Goal: Information Seeking & Learning: Learn about a topic

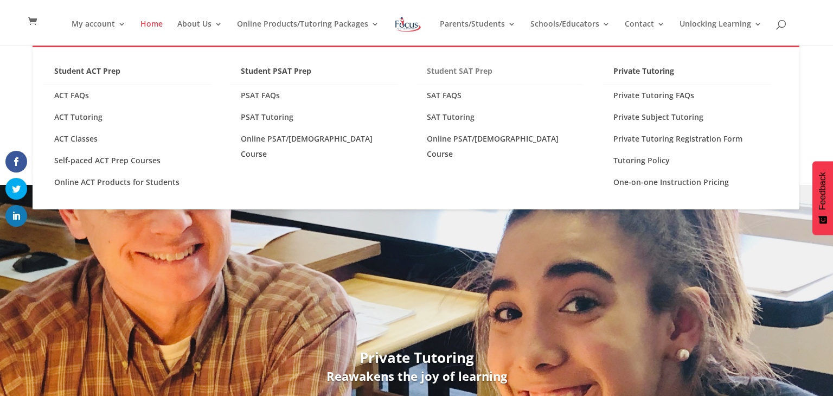
click at [453, 75] on link "Student SAT Prep" at bounding box center [499, 73] width 167 height 21
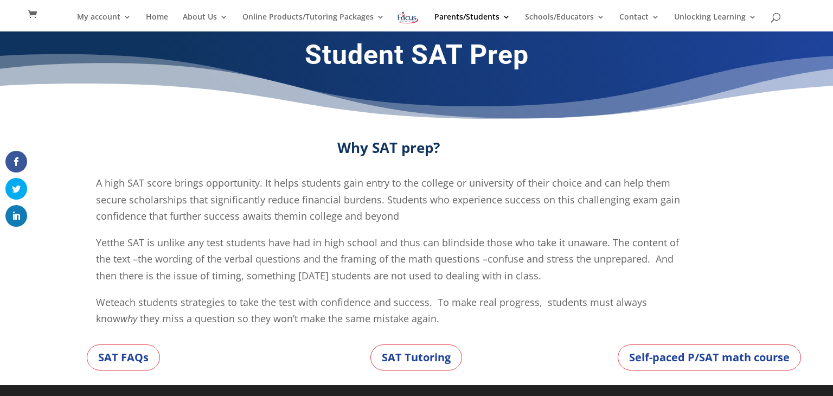
scroll to position [15, 0]
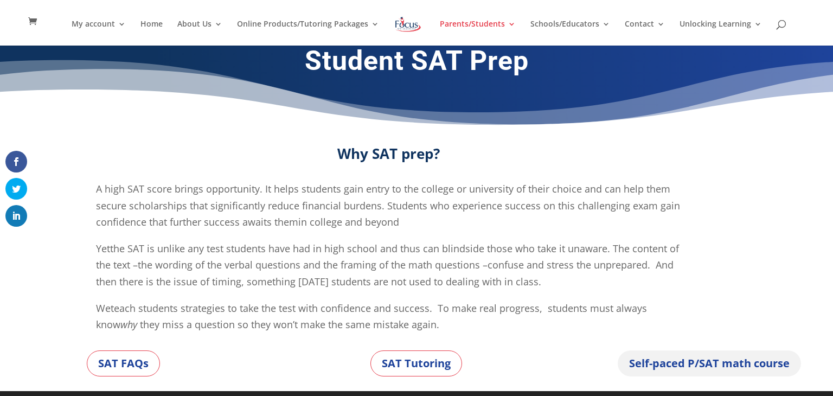
click at [731, 356] on link "Self-paced P/SAT math course" at bounding box center [708, 363] width 183 height 26
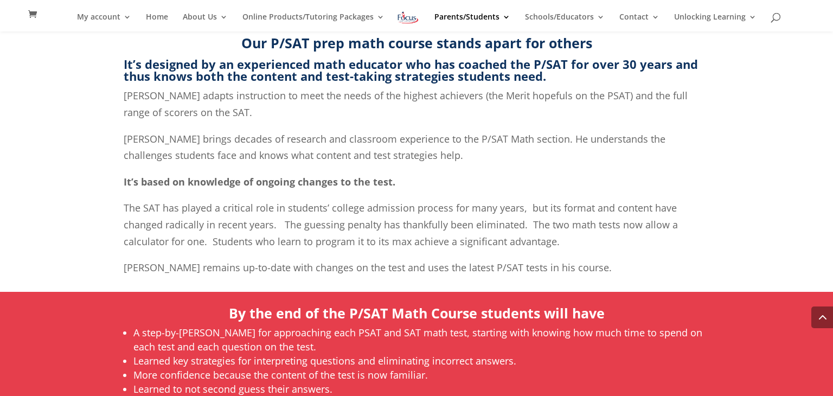
scroll to position [439, 0]
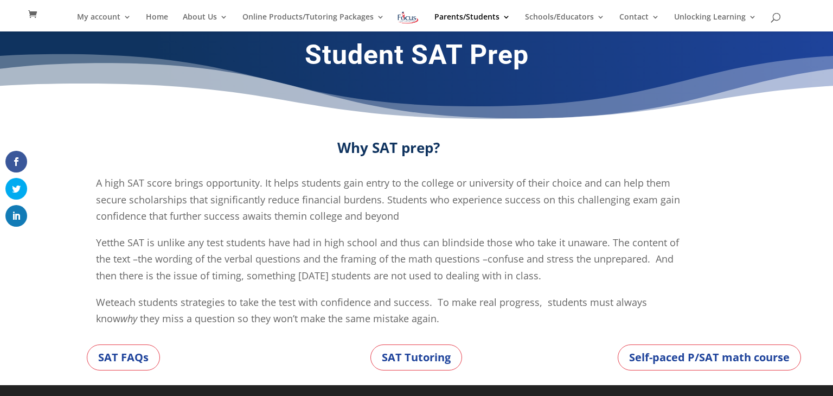
scroll to position [15, 0]
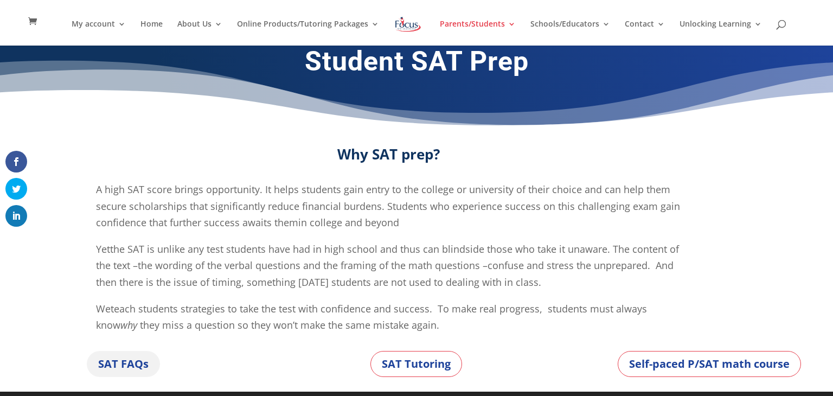
click at [123, 358] on link "SAT FAQs" at bounding box center [123, 364] width 73 height 26
